Goal: Transaction & Acquisition: Purchase product/service

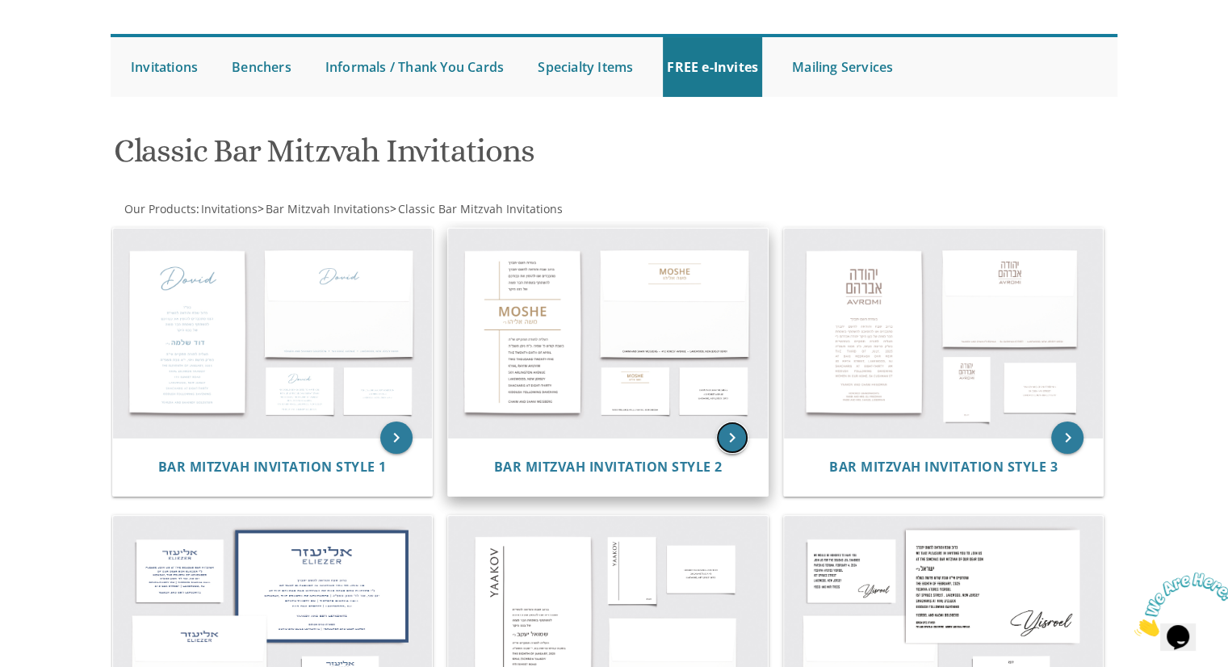
click at [733, 442] on icon "keyboard_arrow_right" at bounding box center [732, 438] width 32 height 32
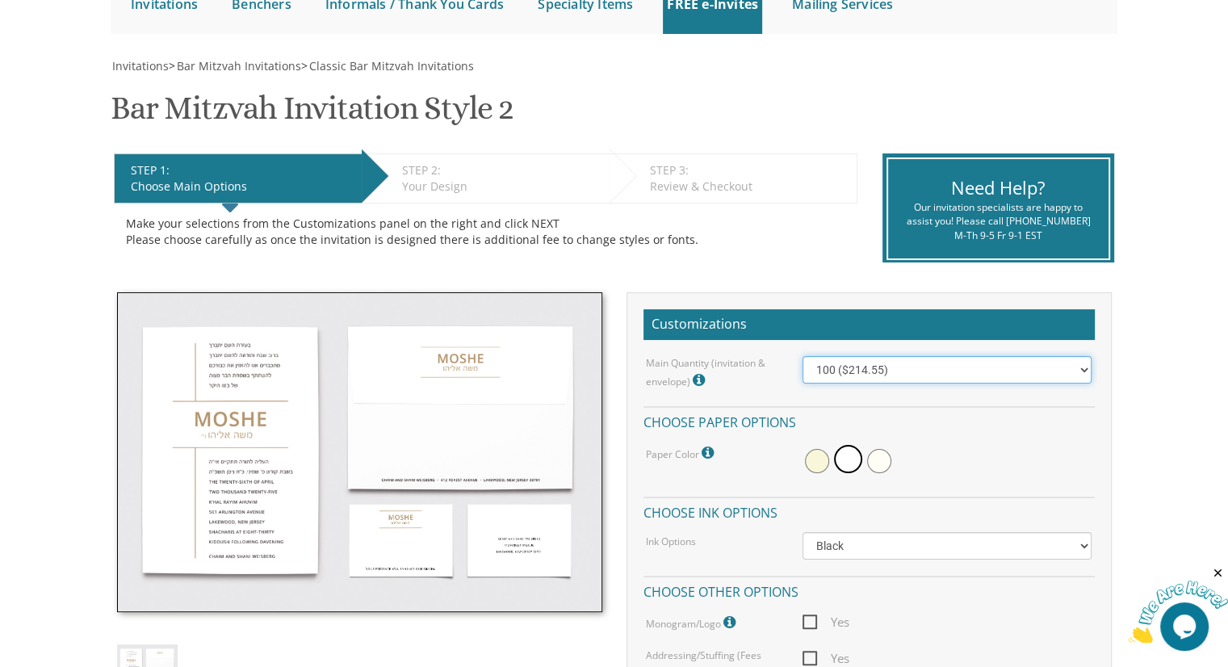
click at [1081, 364] on select "100 ($214.55) 200 ($254.60) 300 ($294.25) 400 ($333.55) 500 ($373.90) 600 ($413…" at bounding box center [947, 369] width 289 height 27
select select "300"
click at [803, 356] on select "100 ($214.55) 200 ($254.60) 300 ($294.25) 400 ($333.55) 500 ($373.90) 600 ($413…" at bounding box center [947, 369] width 289 height 27
